Goal: Information Seeking & Learning: Learn about a topic

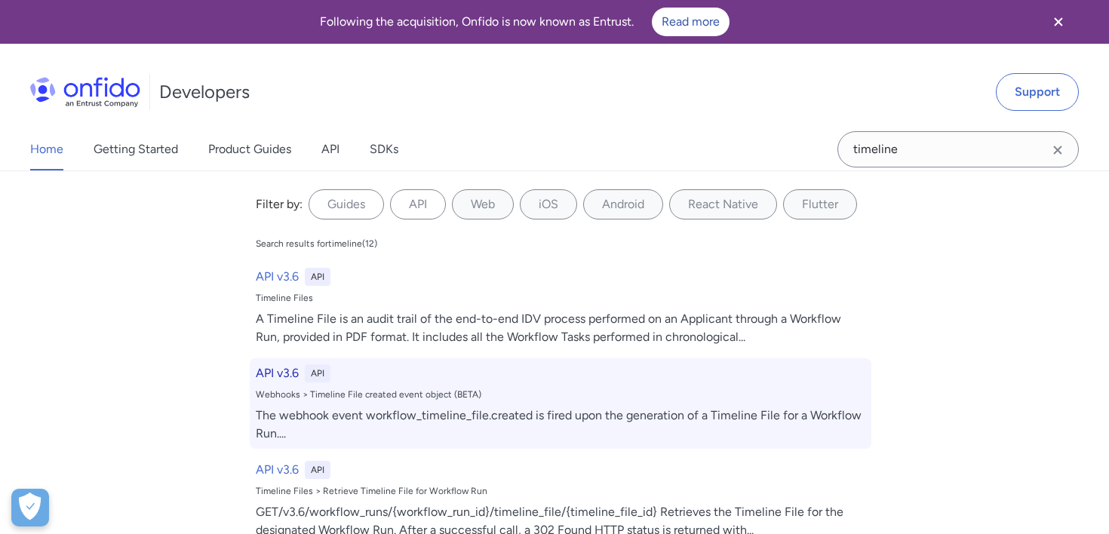
click at [465, 387] on div "API v3.6 API Webhooks > Timeline File created event object (BETA) The webhook e…" at bounding box center [561, 403] width 622 height 91
select select "http"
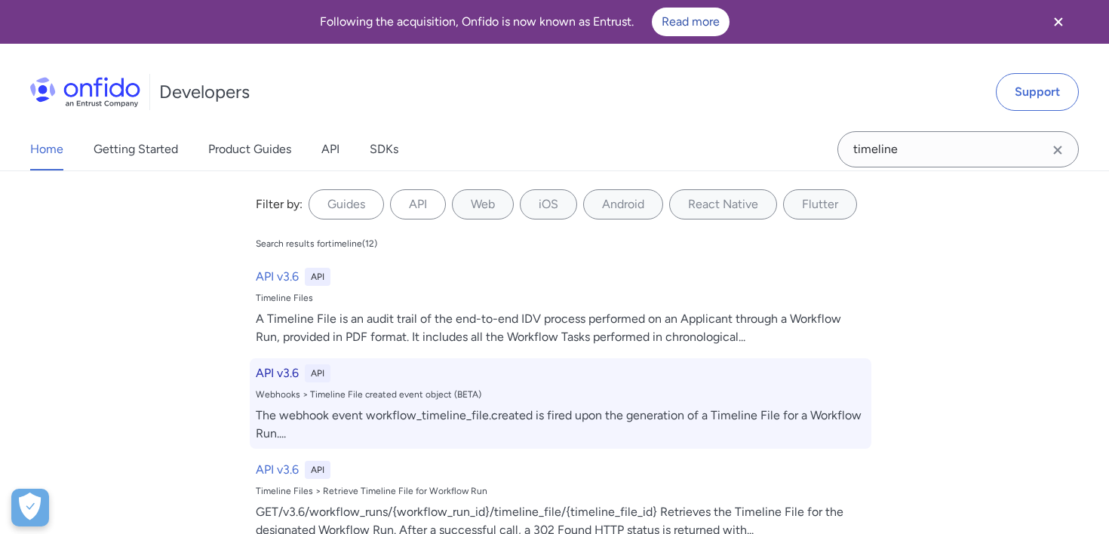
select select "http"
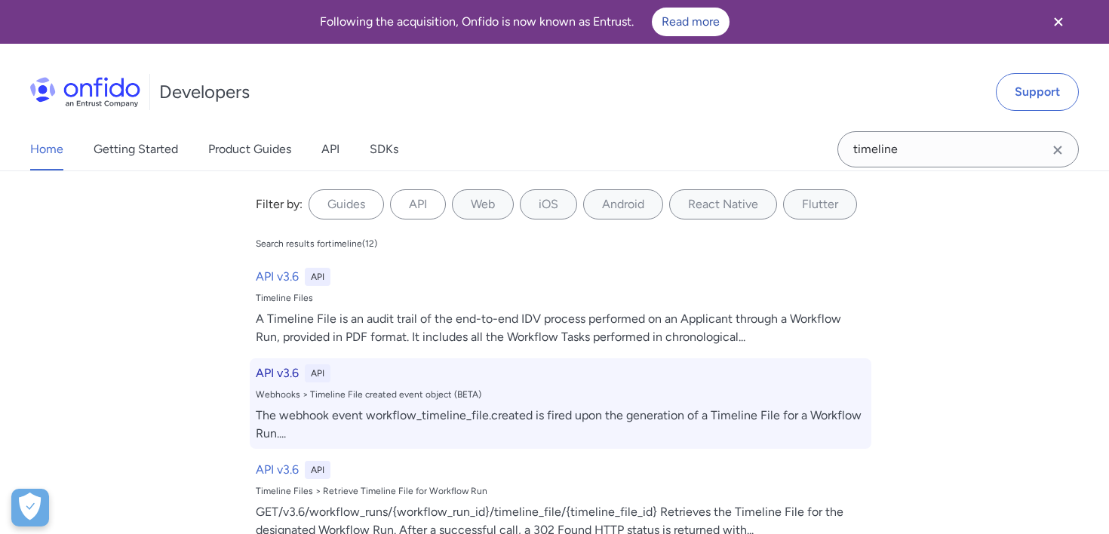
select select "http"
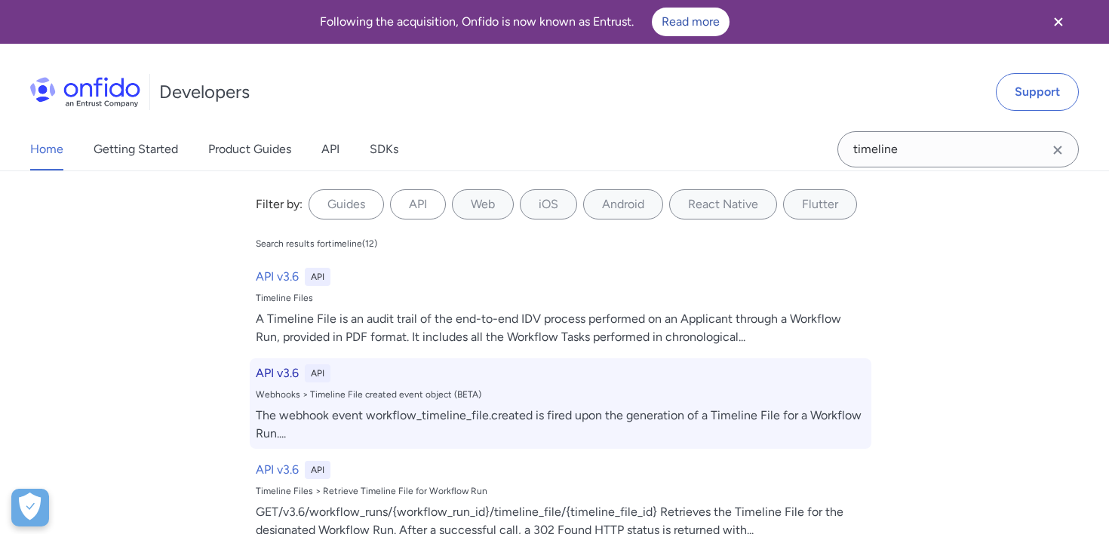
select select "http"
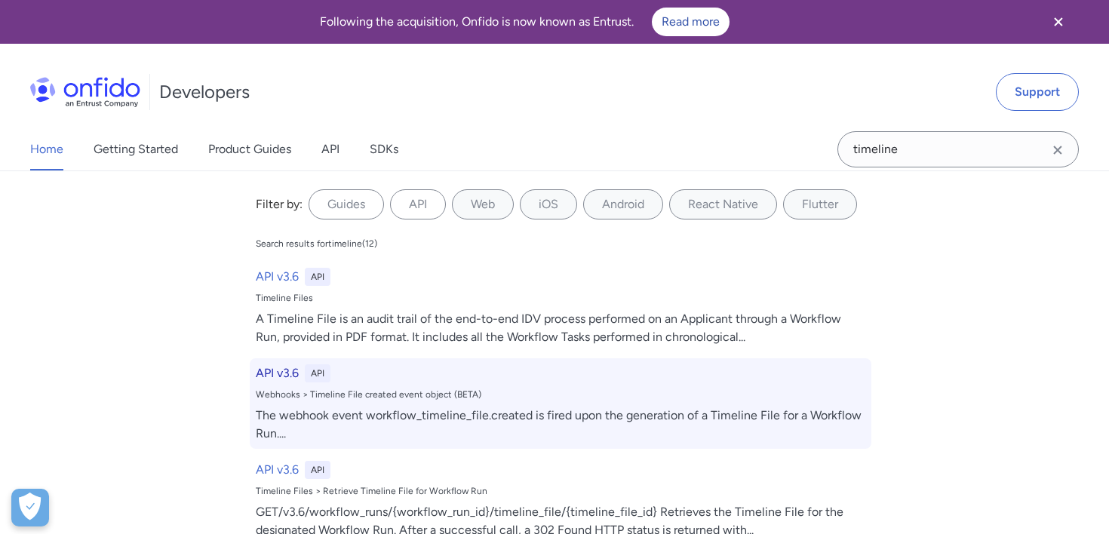
select select "http"
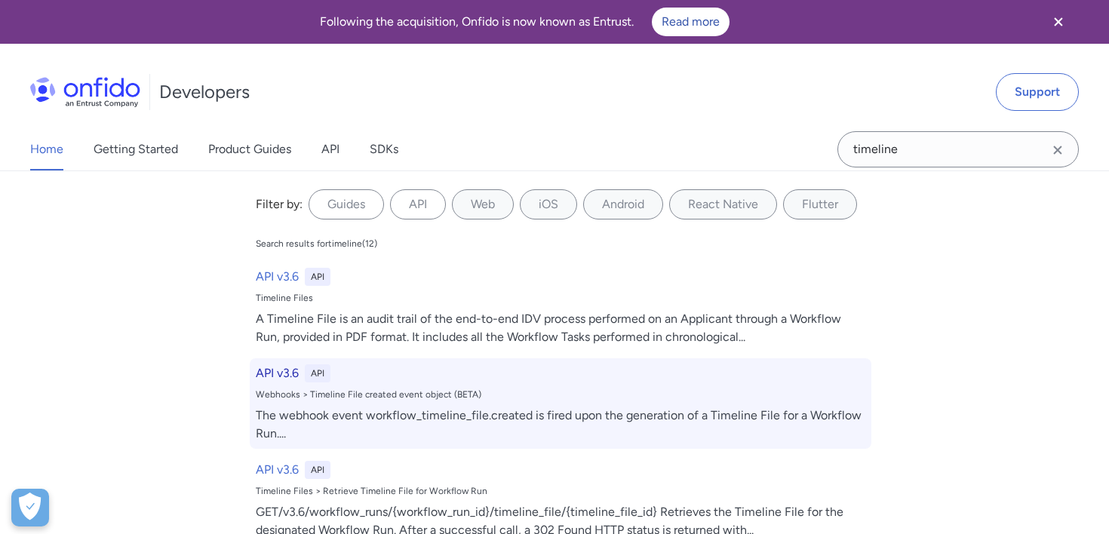
select select "http"
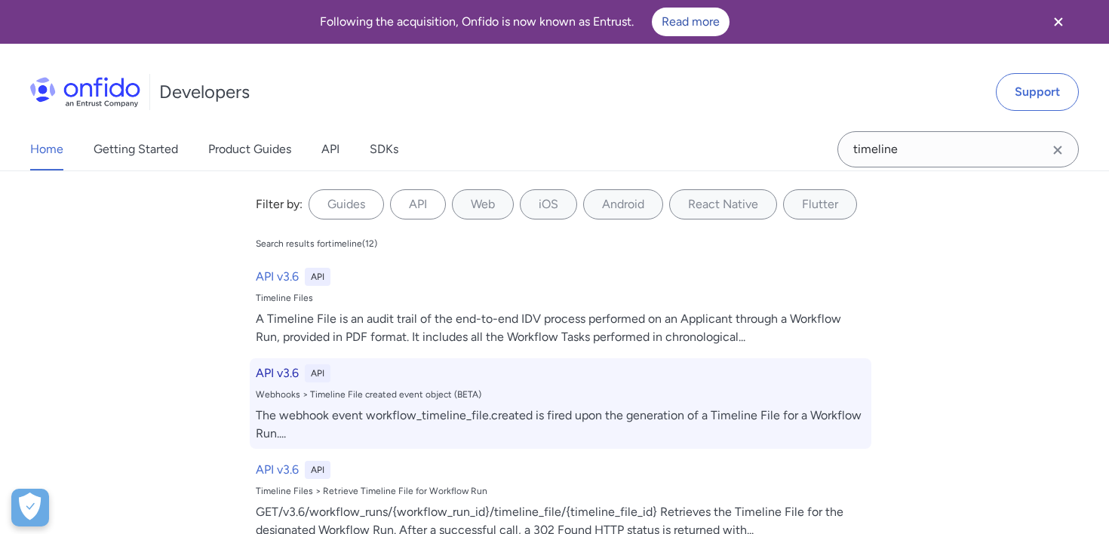
select select "http"
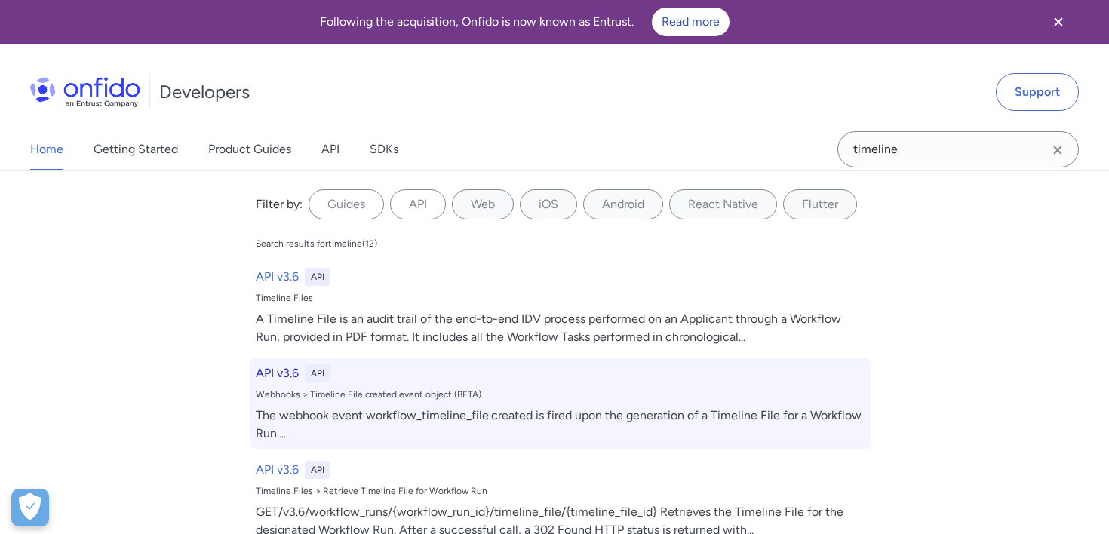
select select "http"
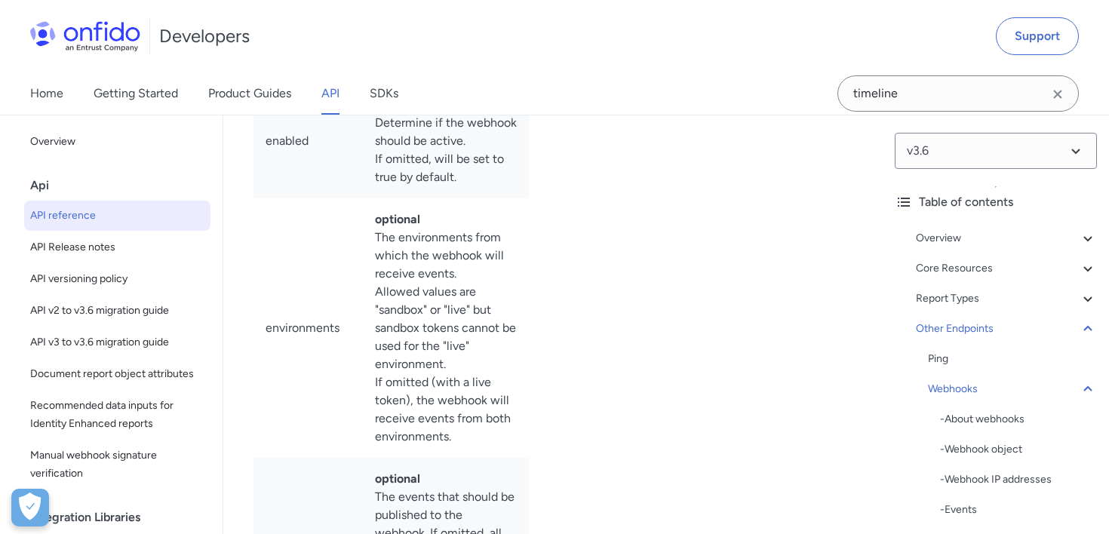
scroll to position [145158, 0]
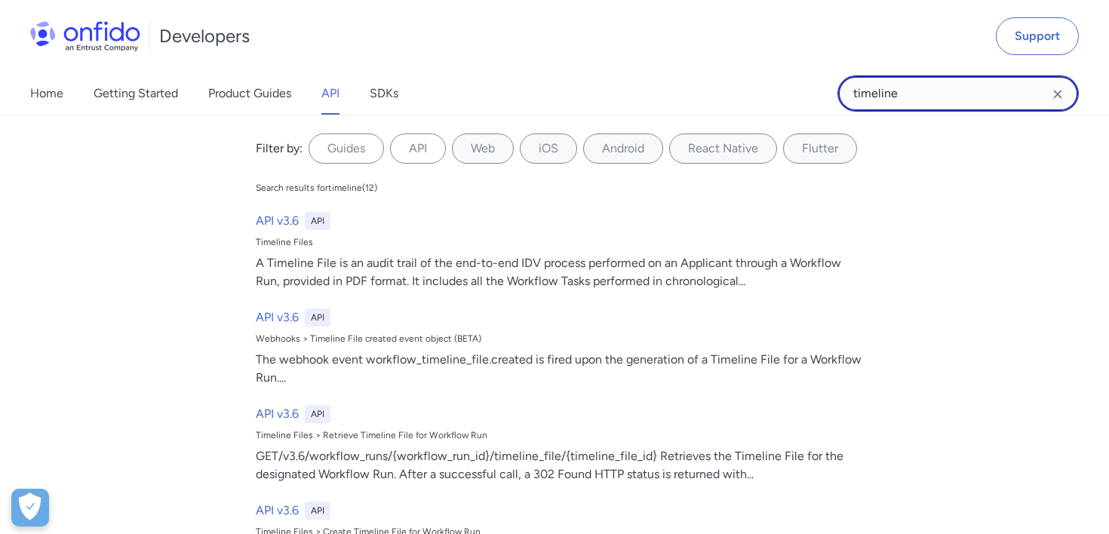
drag, startPoint x: 932, startPoint y: 98, endPoint x: 754, endPoint y: 94, distance: 178.1
click at [754, 94] on div "Home Getting Started Product Guides API SDKs timeline timeline Filter by: Guide…" at bounding box center [554, 93] width 1109 height 42
type input "create timeline"
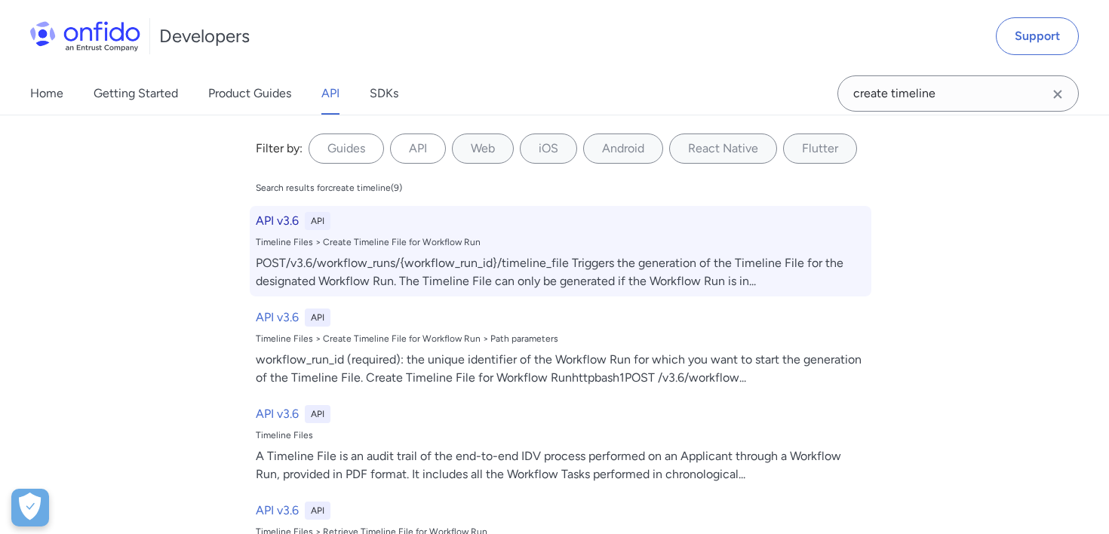
click at [512, 262] on div "POST/v3.6/workflow_runs/{workflow_run_id}/timeline_file Triggers the generation…" at bounding box center [561, 272] width 610 height 36
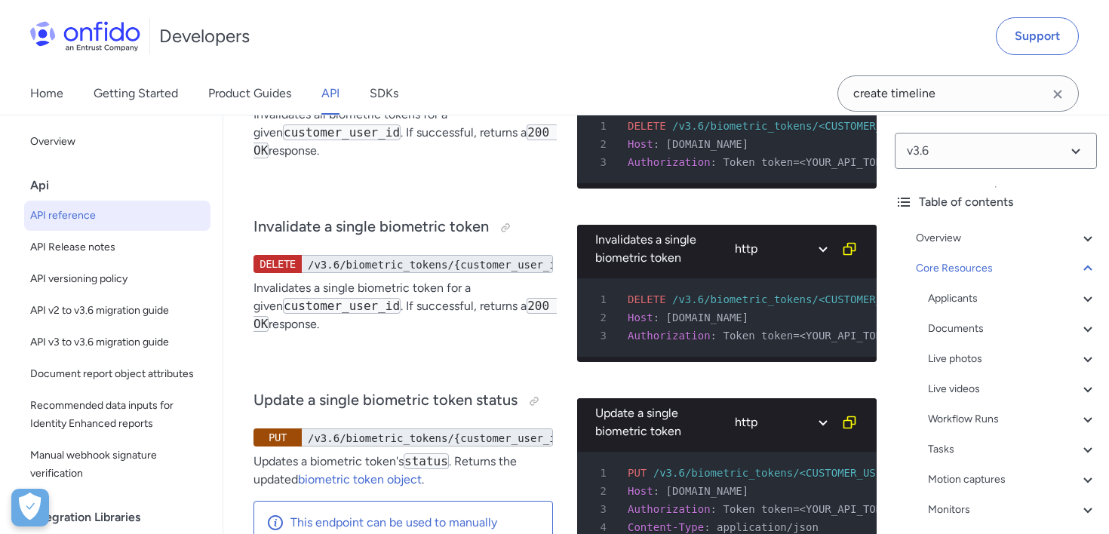
scroll to position [61254, 0]
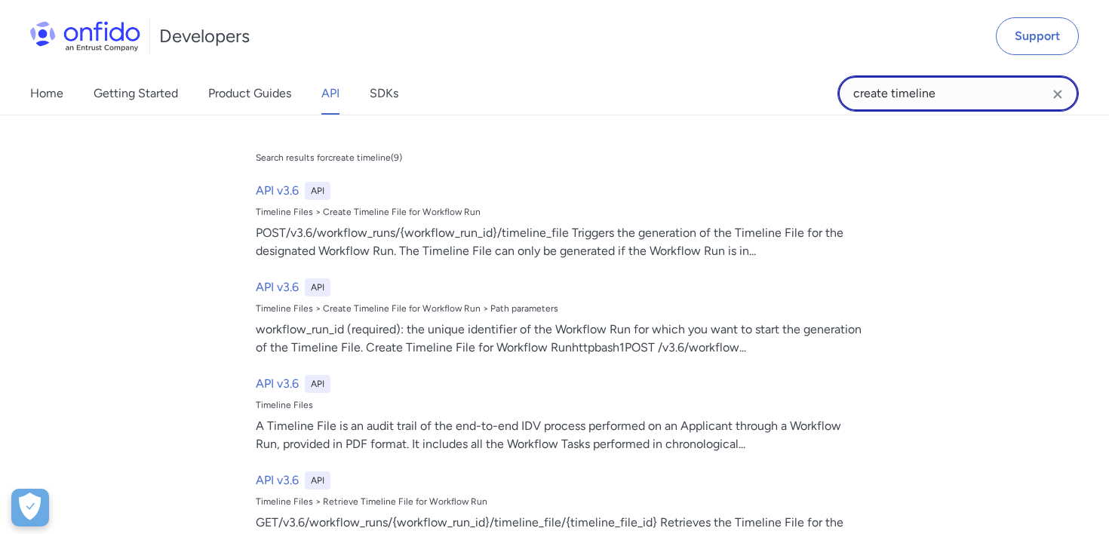
drag, startPoint x: 940, startPoint y: 94, endPoint x: 763, endPoint y: 94, distance: 176.5
click at [763, 94] on div "Home Getting Started Product Guides API SDKs create timeline create timeline Se…" at bounding box center [554, 93] width 1109 height 42
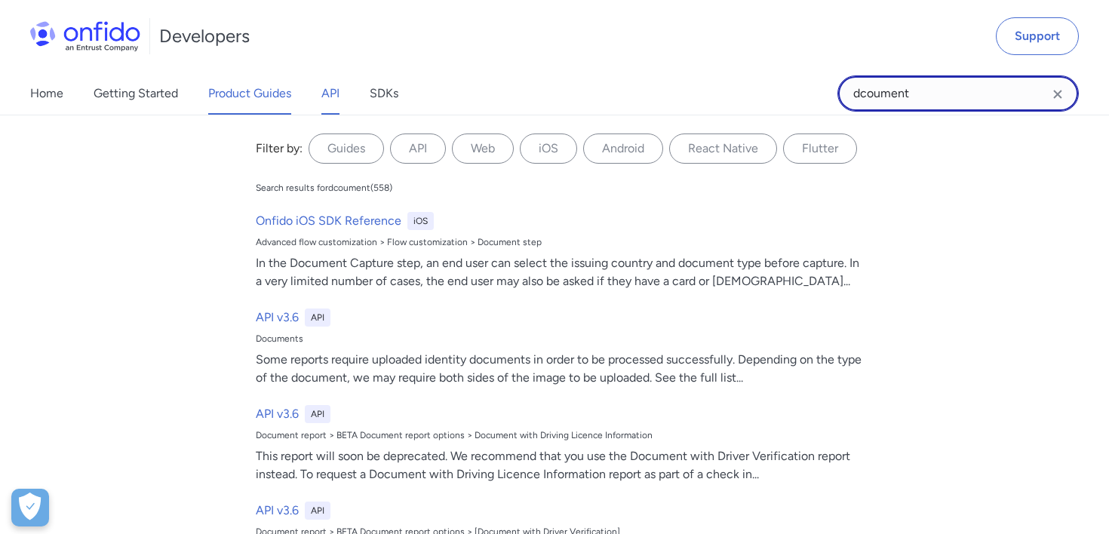
type input "dcoument"
click at [267, 84] on link "Product Guides" at bounding box center [249, 93] width 83 height 42
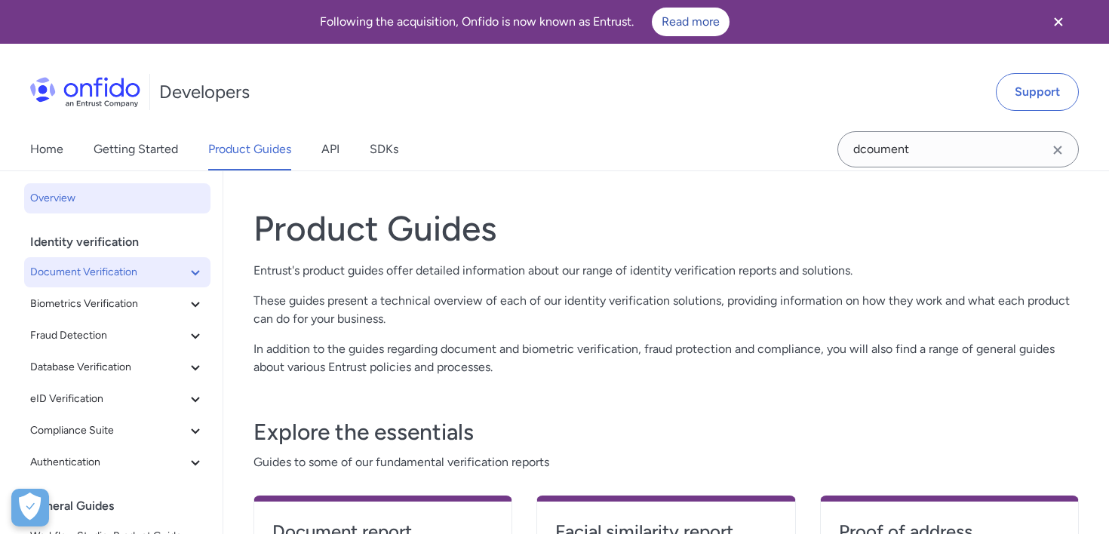
click at [117, 281] on span "Document Verification" at bounding box center [108, 272] width 156 height 18
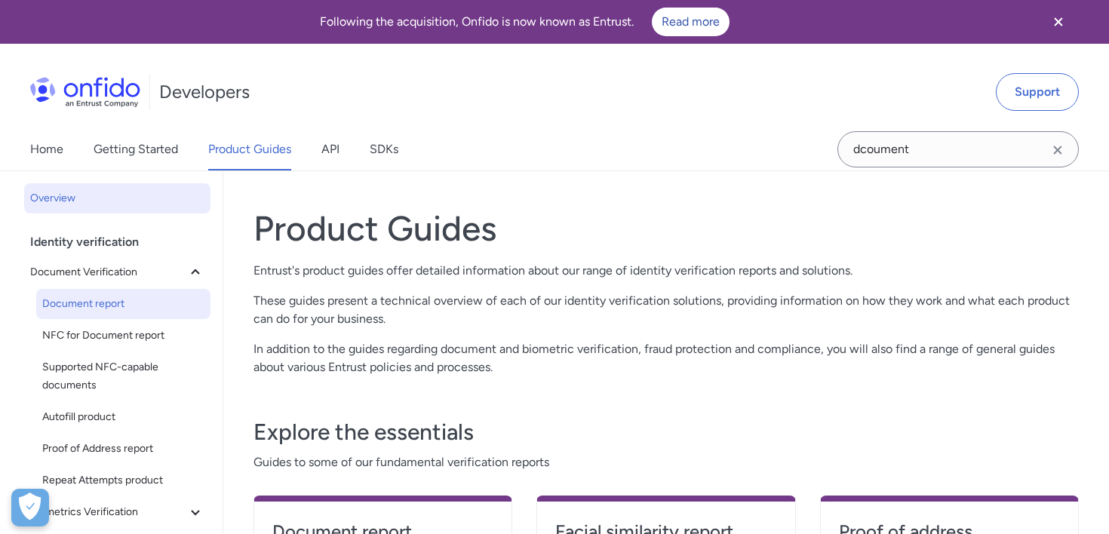
click at [156, 299] on span "Document report" at bounding box center [123, 304] width 162 height 18
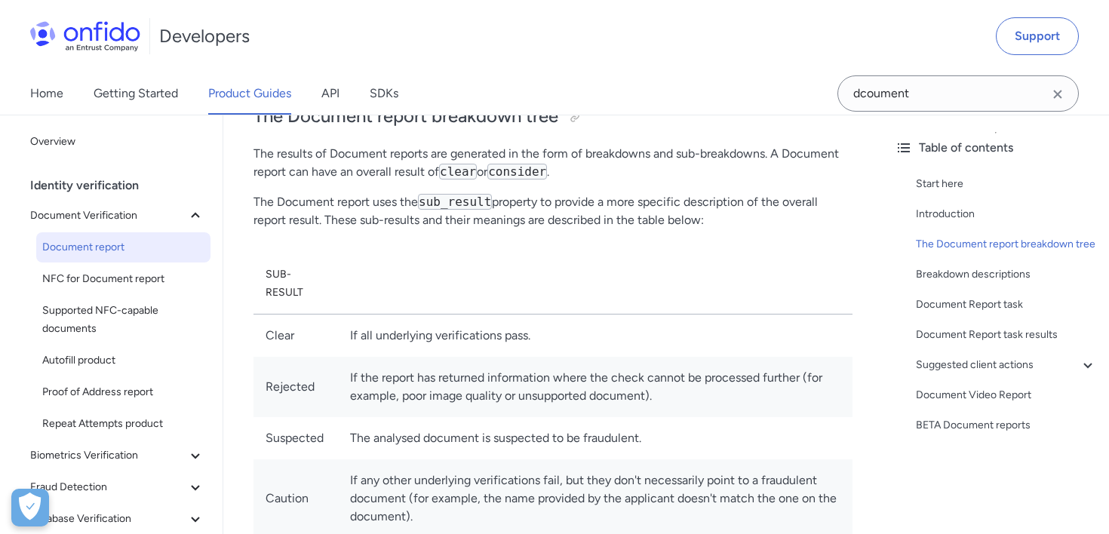
scroll to position [606, 0]
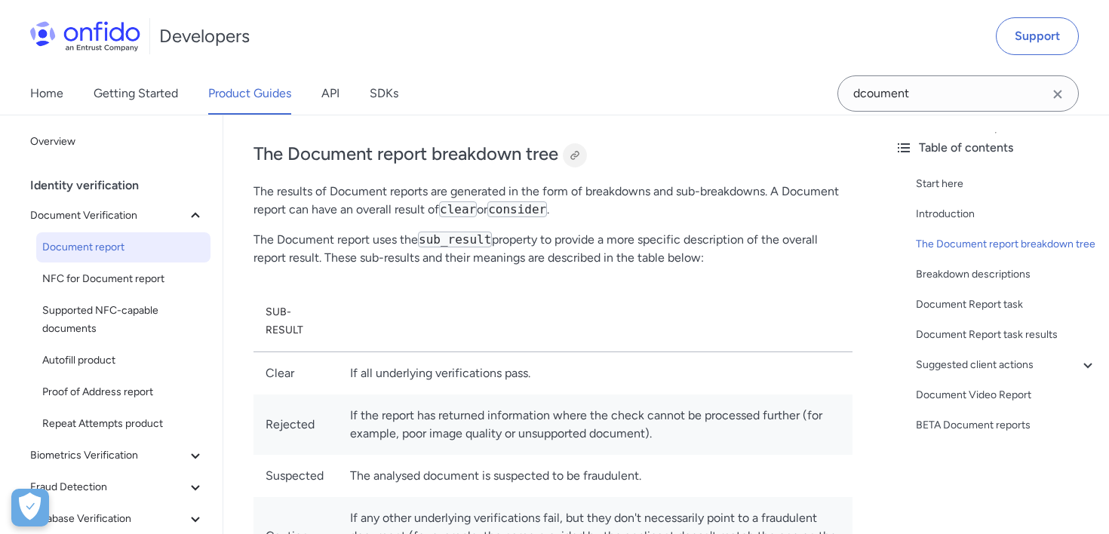
click at [579, 155] on div at bounding box center [575, 155] width 12 height 12
click at [192, 213] on icon at bounding box center [195, 216] width 18 height 18
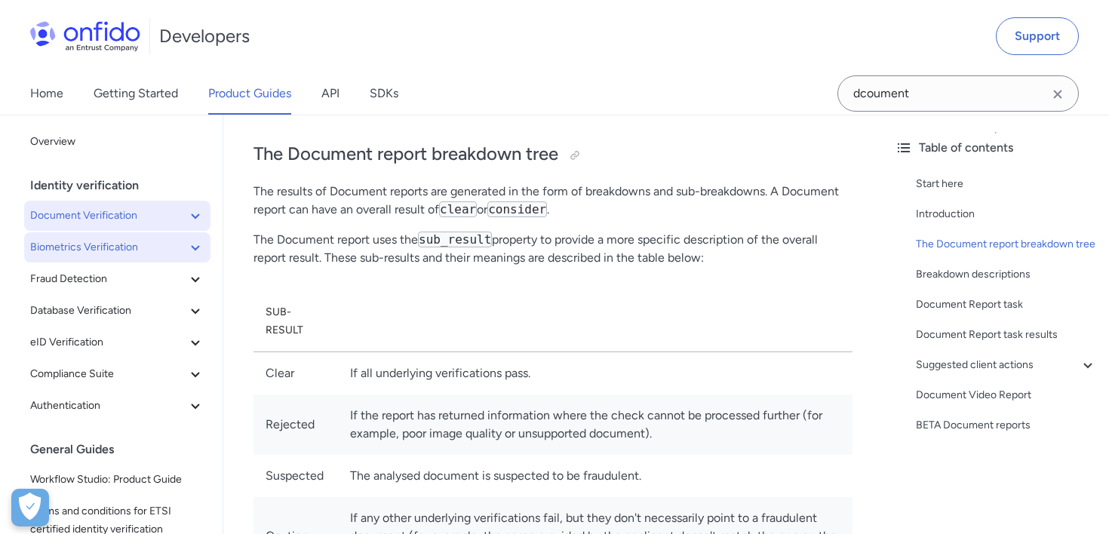
click at [169, 251] on span "Biometrics Verification" at bounding box center [108, 247] width 156 height 18
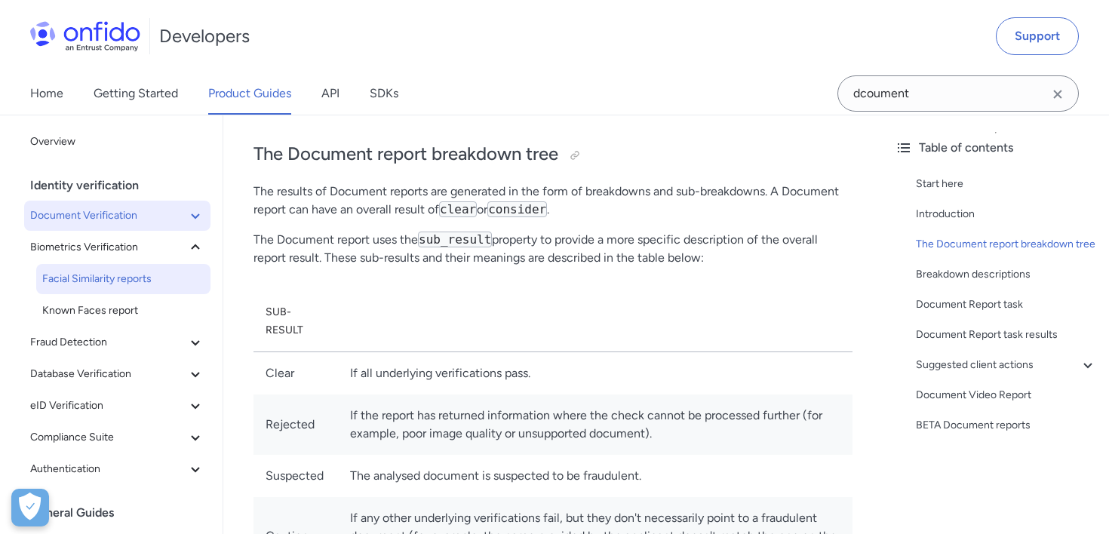
click at [173, 278] on span "Facial Similarity reports" at bounding box center [123, 279] width 162 height 18
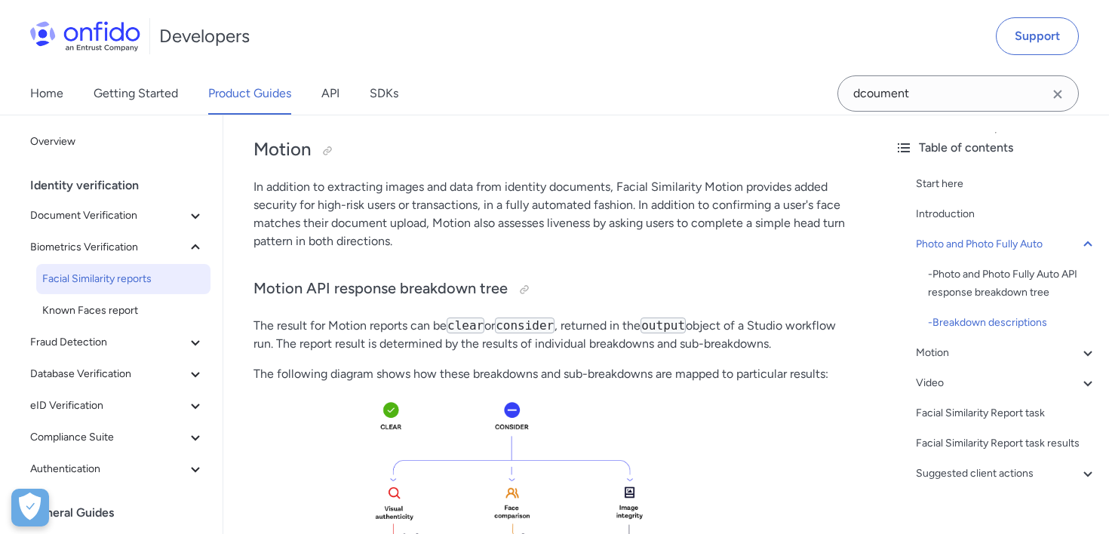
scroll to position [1863, 0]
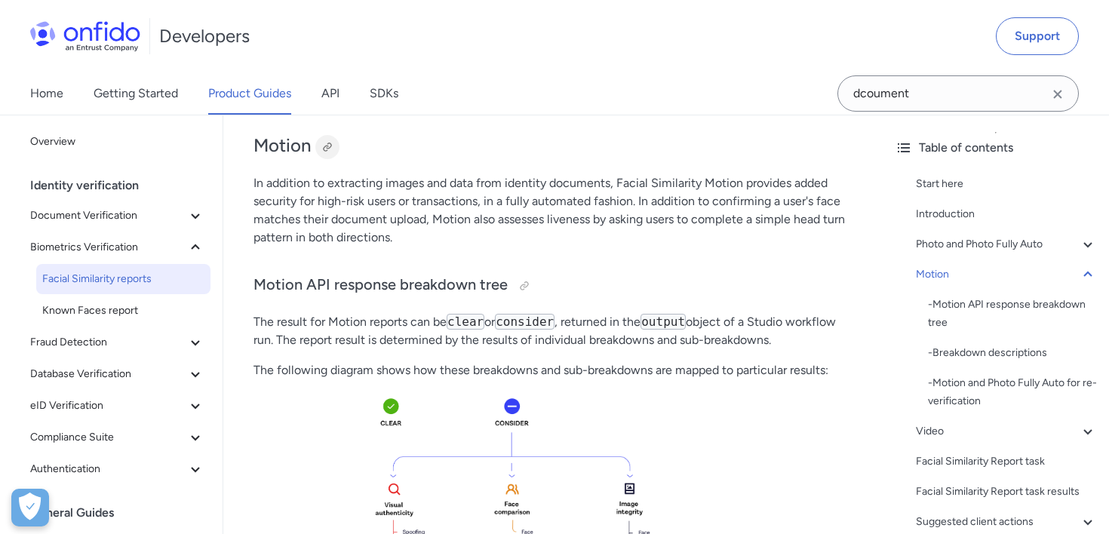
click at [325, 152] on div at bounding box center [327, 147] width 12 height 12
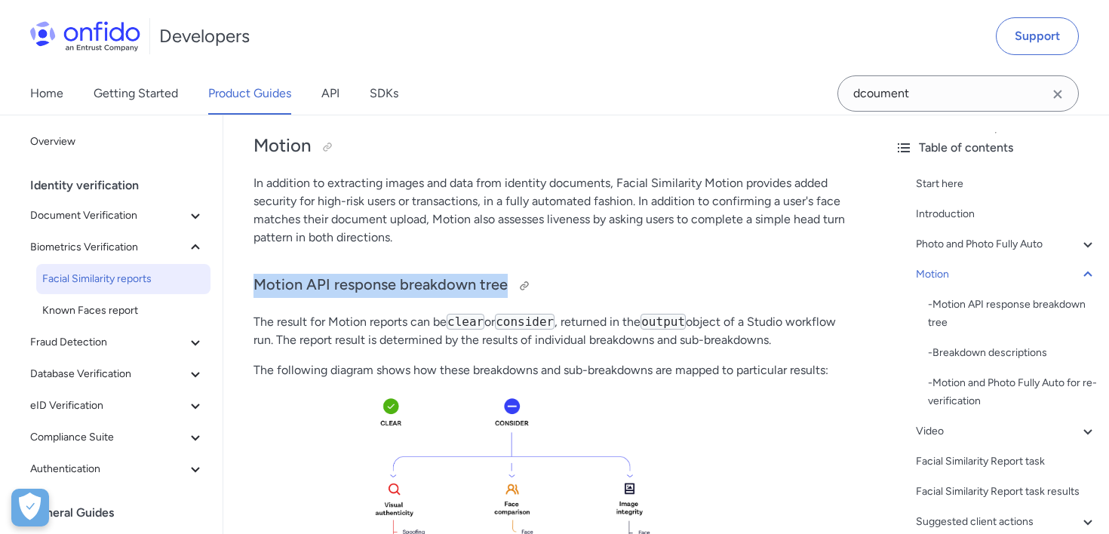
drag, startPoint x: 254, startPoint y: 284, endPoint x: 502, endPoint y: 280, distance: 248.2
click at [502, 280] on h3 "Motion API response breakdown tree" at bounding box center [552, 286] width 599 height 24
copy h3 "Motion API response breakdown tree"
click at [137, 207] on span "Document Verification" at bounding box center [108, 216] width 156 height 18
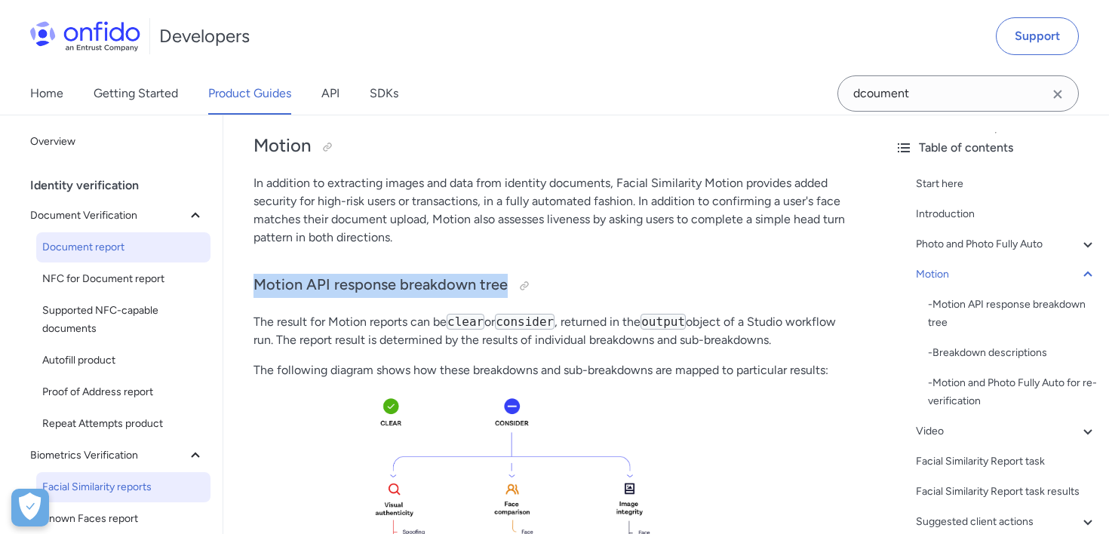
click at [140, 243] on span "Document report" at bounding box center [123, 247] width 162 height 18
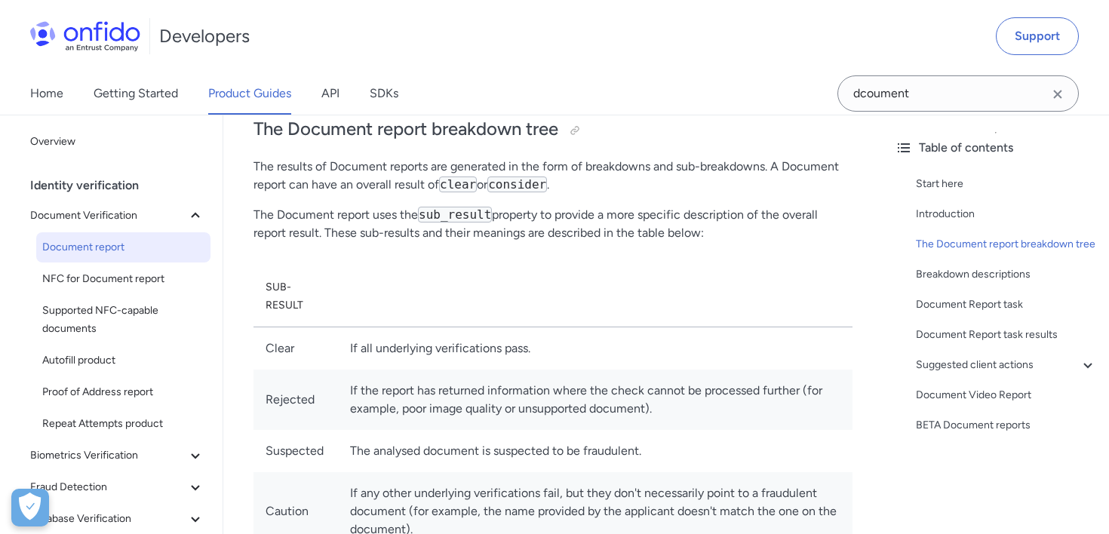
scroll to position [629, 0]
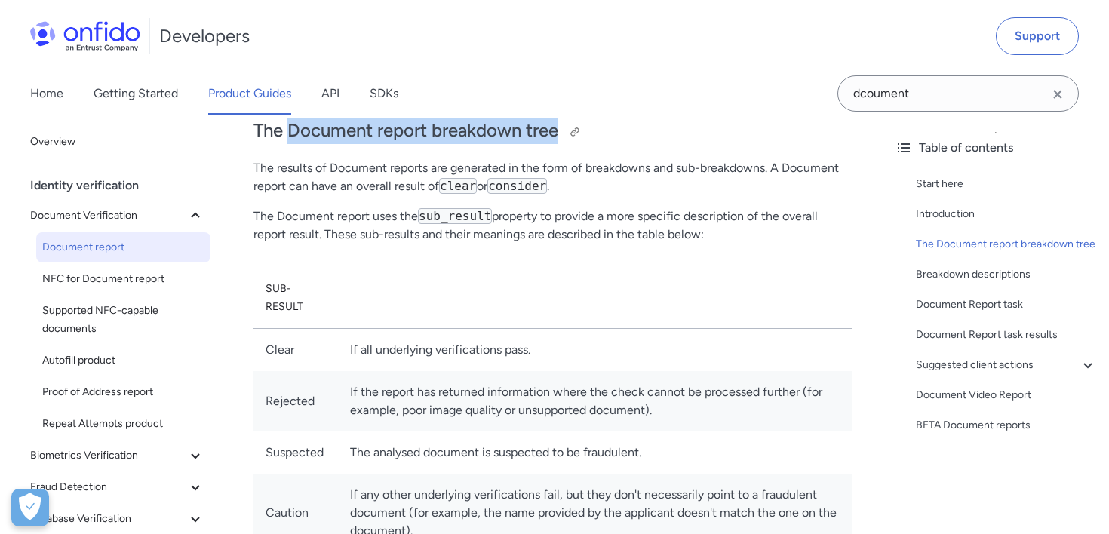
drag, startPoint x: 290, startPoint y: 134, endPoint x: 558, endPoint y: 134, distance: 267.8
click at [558, 134] on h2 "The Document report breakdown tree" at bounding box center [552, 131] width 599 height 26
copy h2 "Document report breakdown tree"
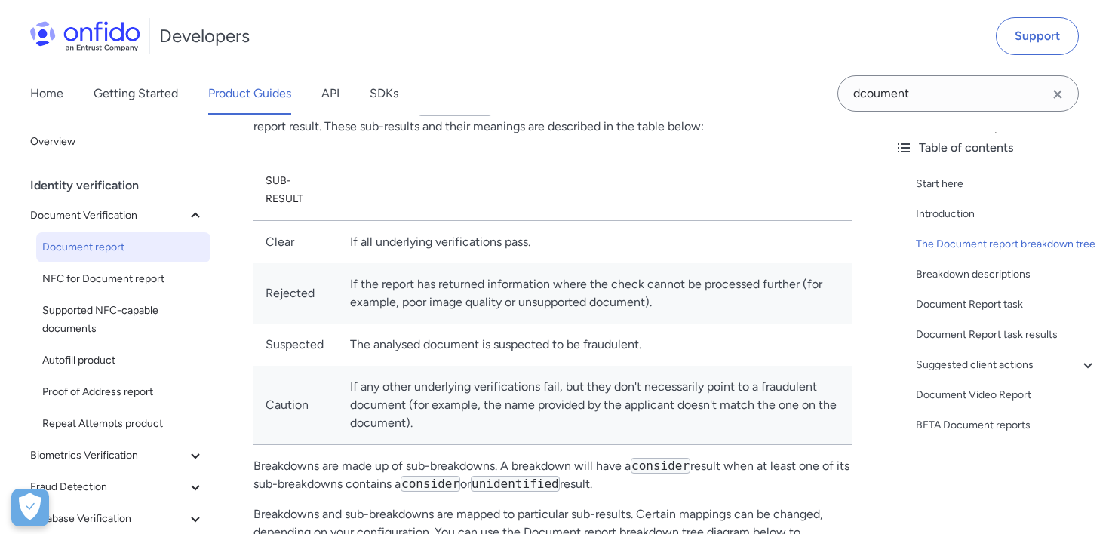
scroll to position [751, 0]
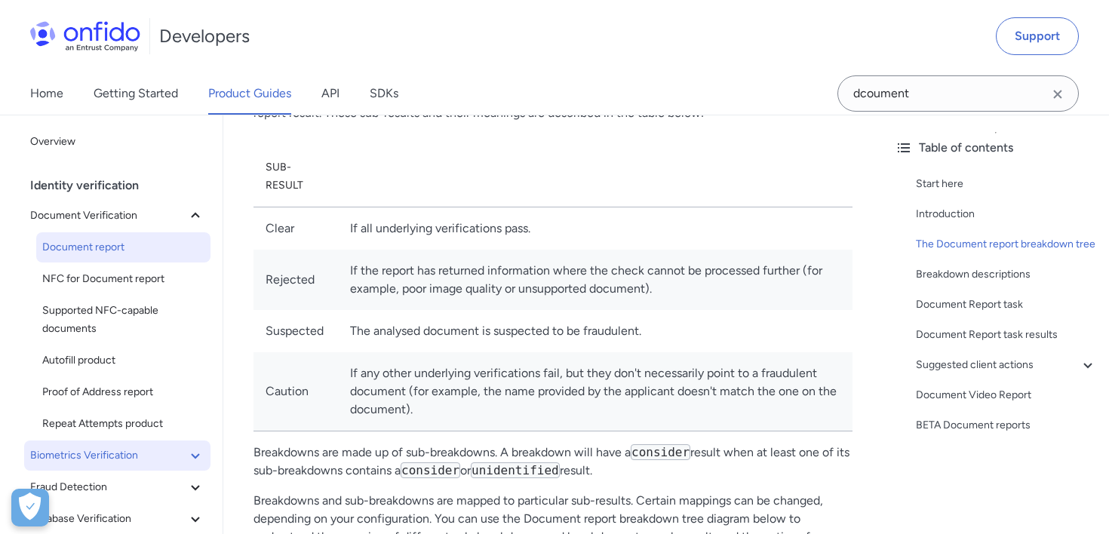
click at [134, 452] on span "Biometrics Verification" at bounding box center [108, 456] width 156 height 18
click at [147, 481] on span "Facial Similarity reports" at bounding box center [123, 487] width 162 height 18
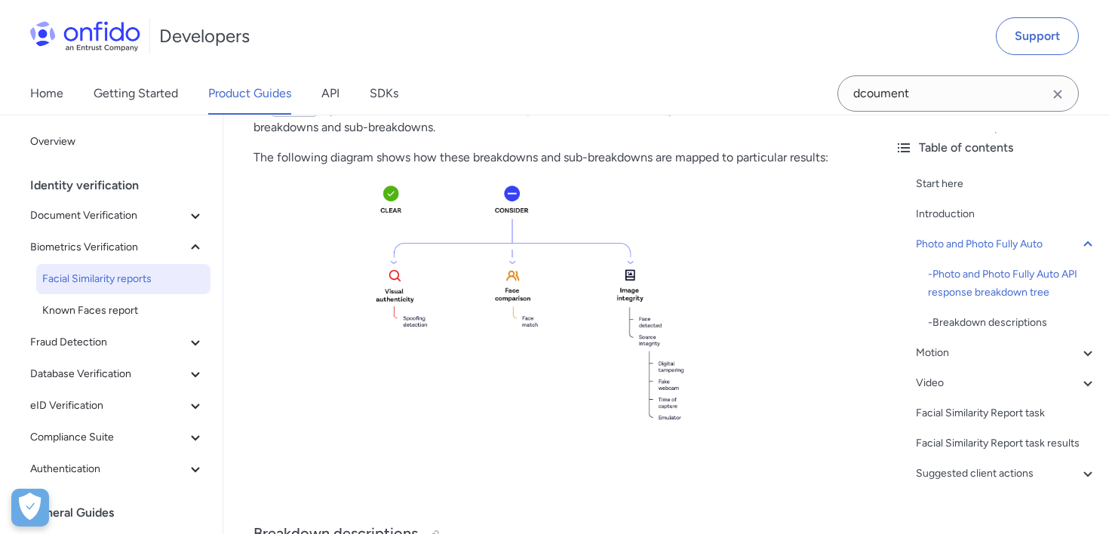
scroll to position [772, 0]
click at [103, 224] on span "Document Verification" at bounding box center [108, 216] width 156 height 18
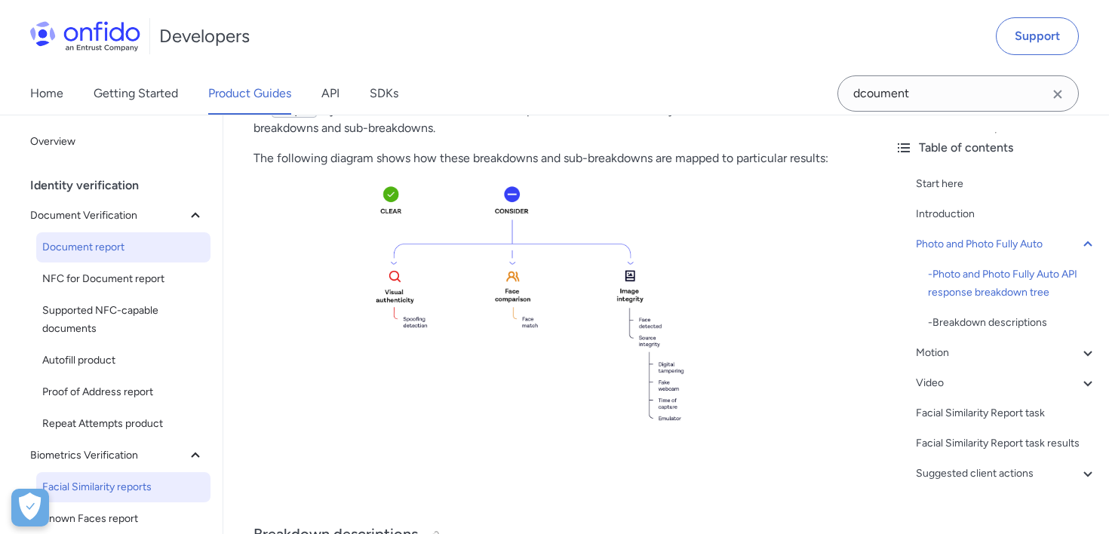
click at [131, 254] on span "Document report" at bounding box center [123, 247] width 162 height 18
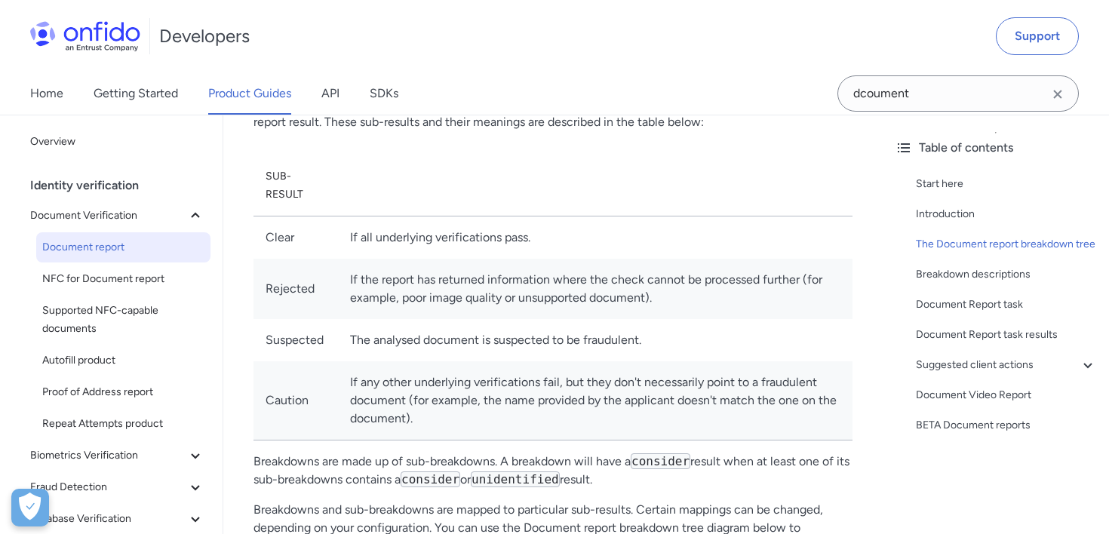
scroll to position [745, 0]
